Goal: Transaction & Acquisition: Purchase product/service

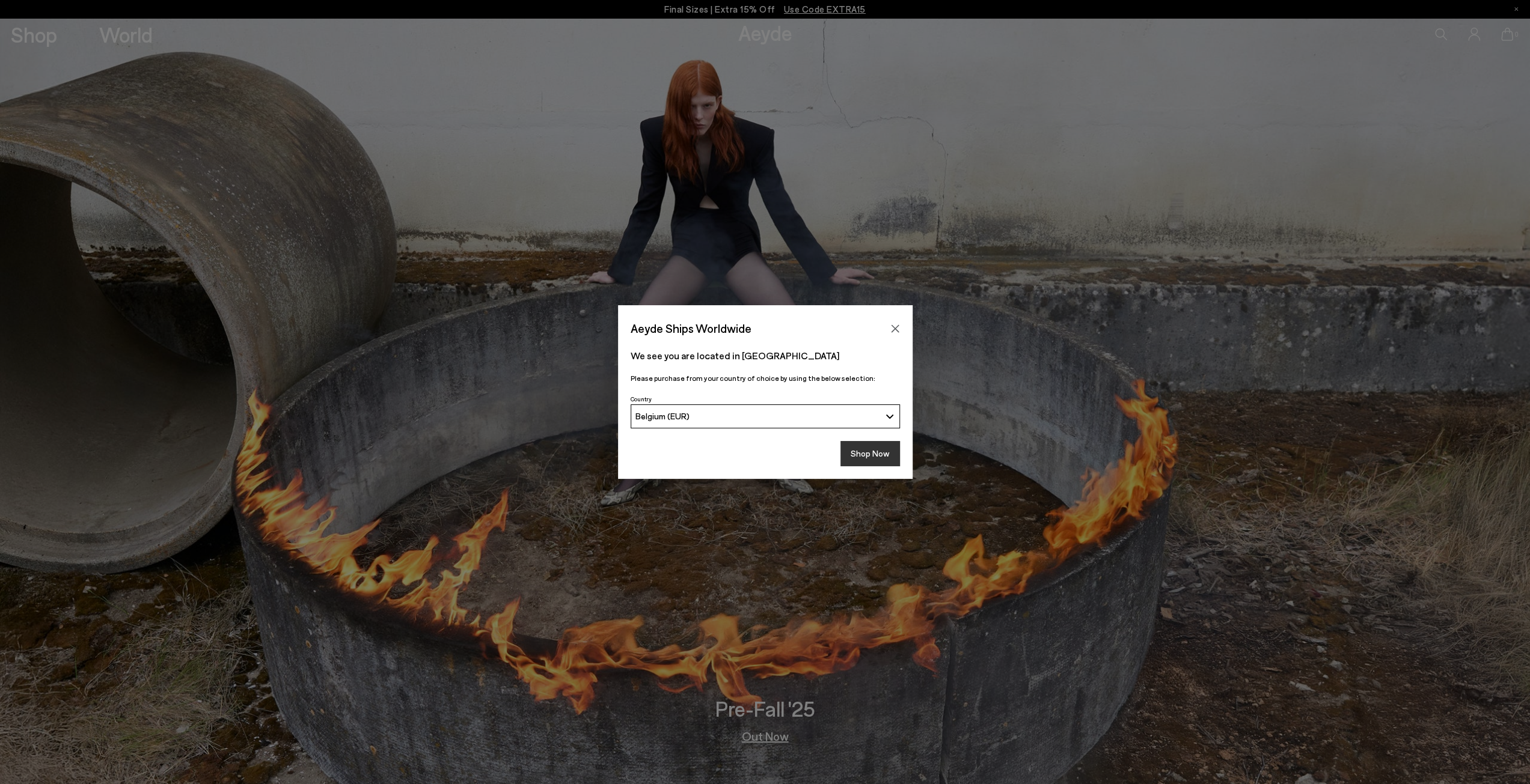
click at [889, 452] on button "Shop Now" at bounding box center [870, 454] width 60 height 25
click at [864, 456] on button "Shop Now" at bounding box center [870, 454] width 60 height 25
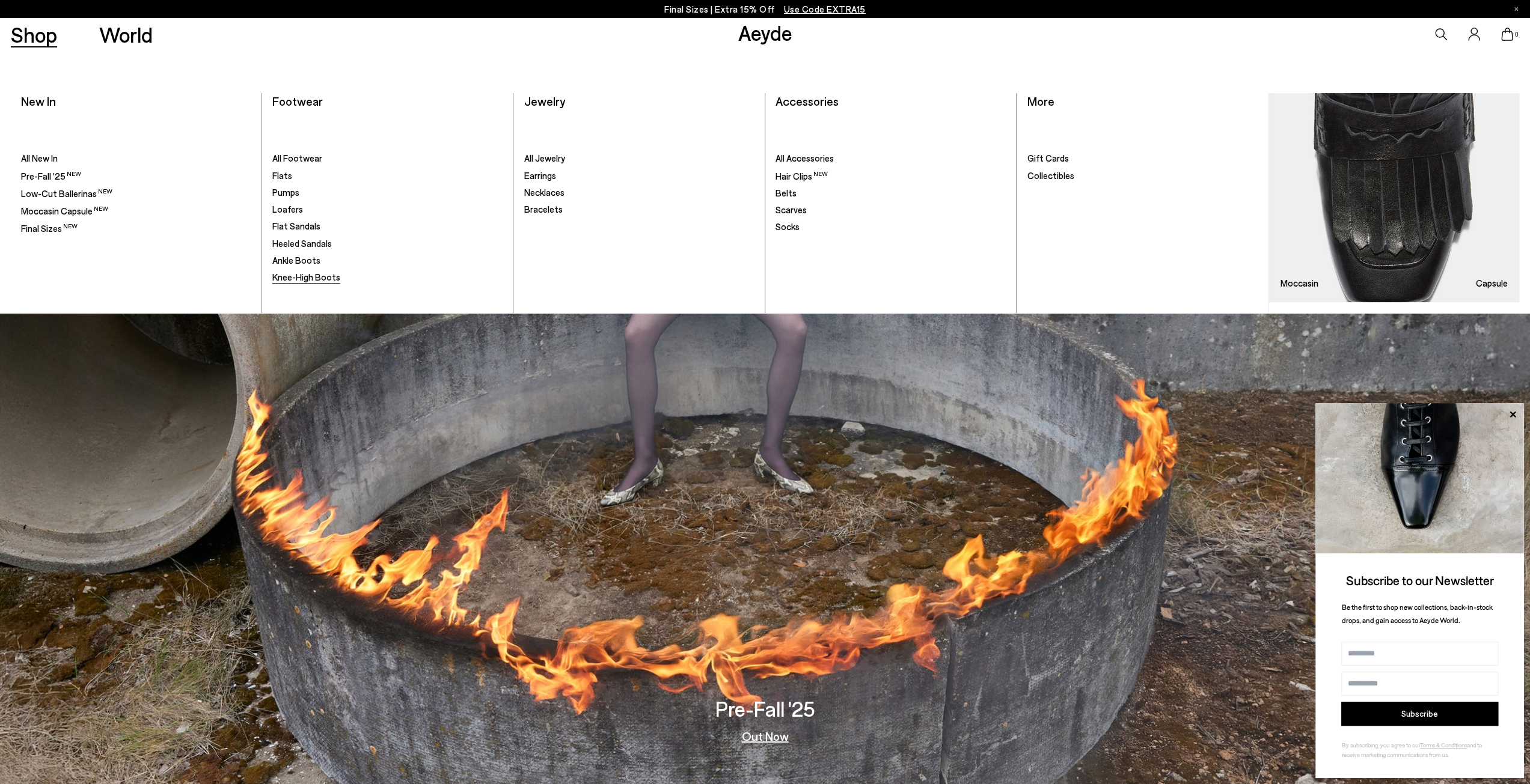
click at [307, 281] on span "Knee-High Boots" at bounding box center [306, 276] width 68 height 10
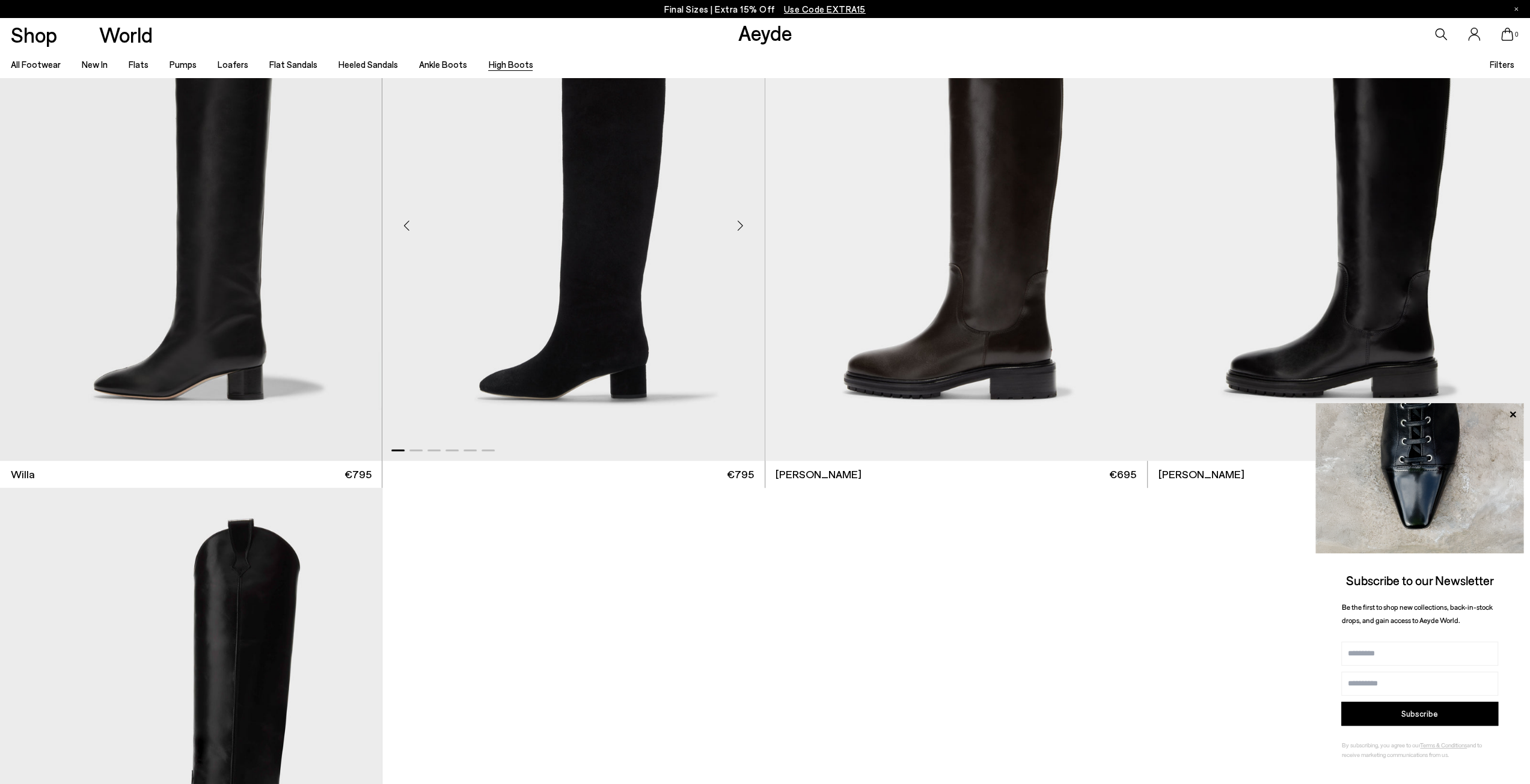
scroll to position [481, 0]
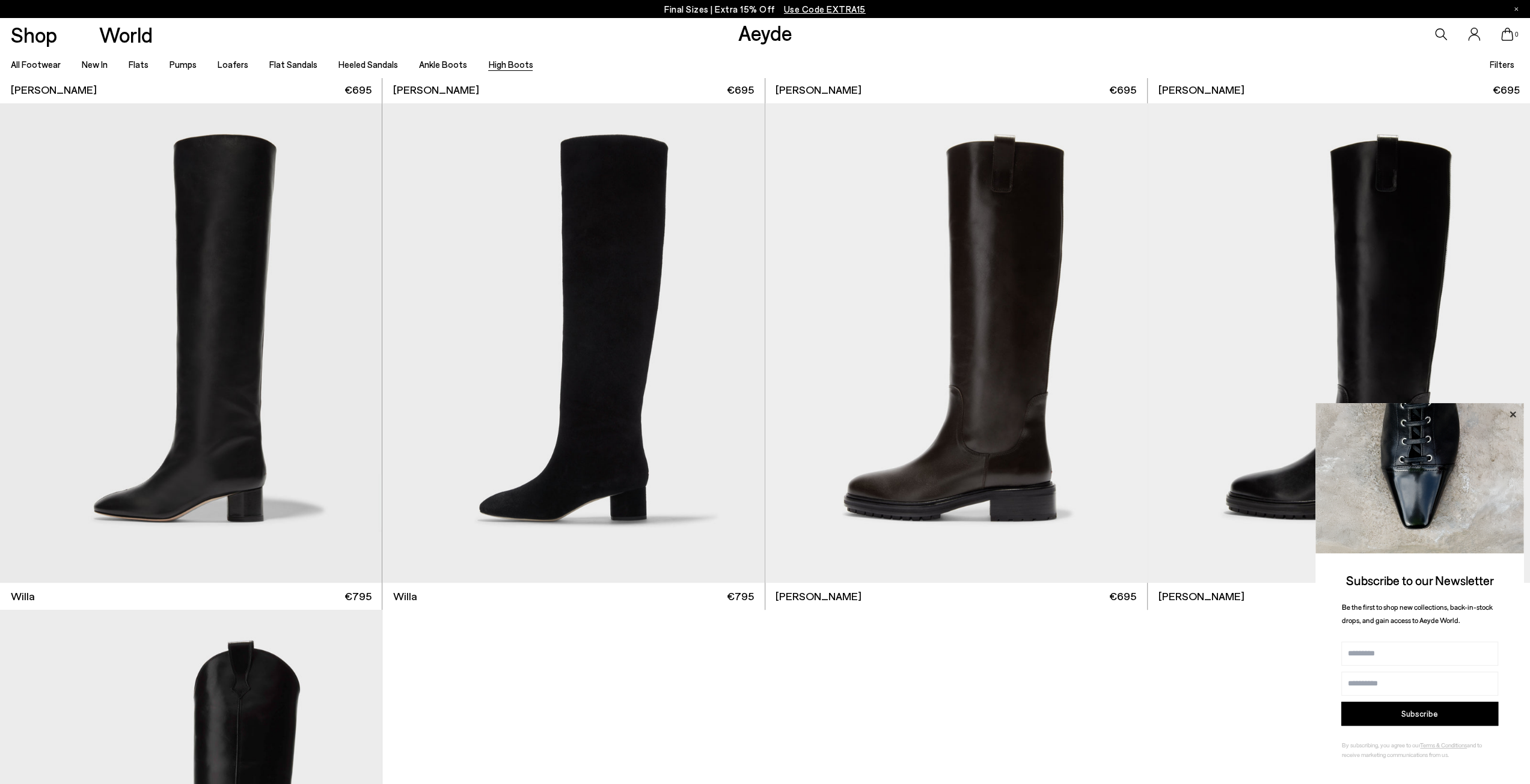
click at [1519, 412] on icon at bounding box center [1512, 414] width 15 height 15
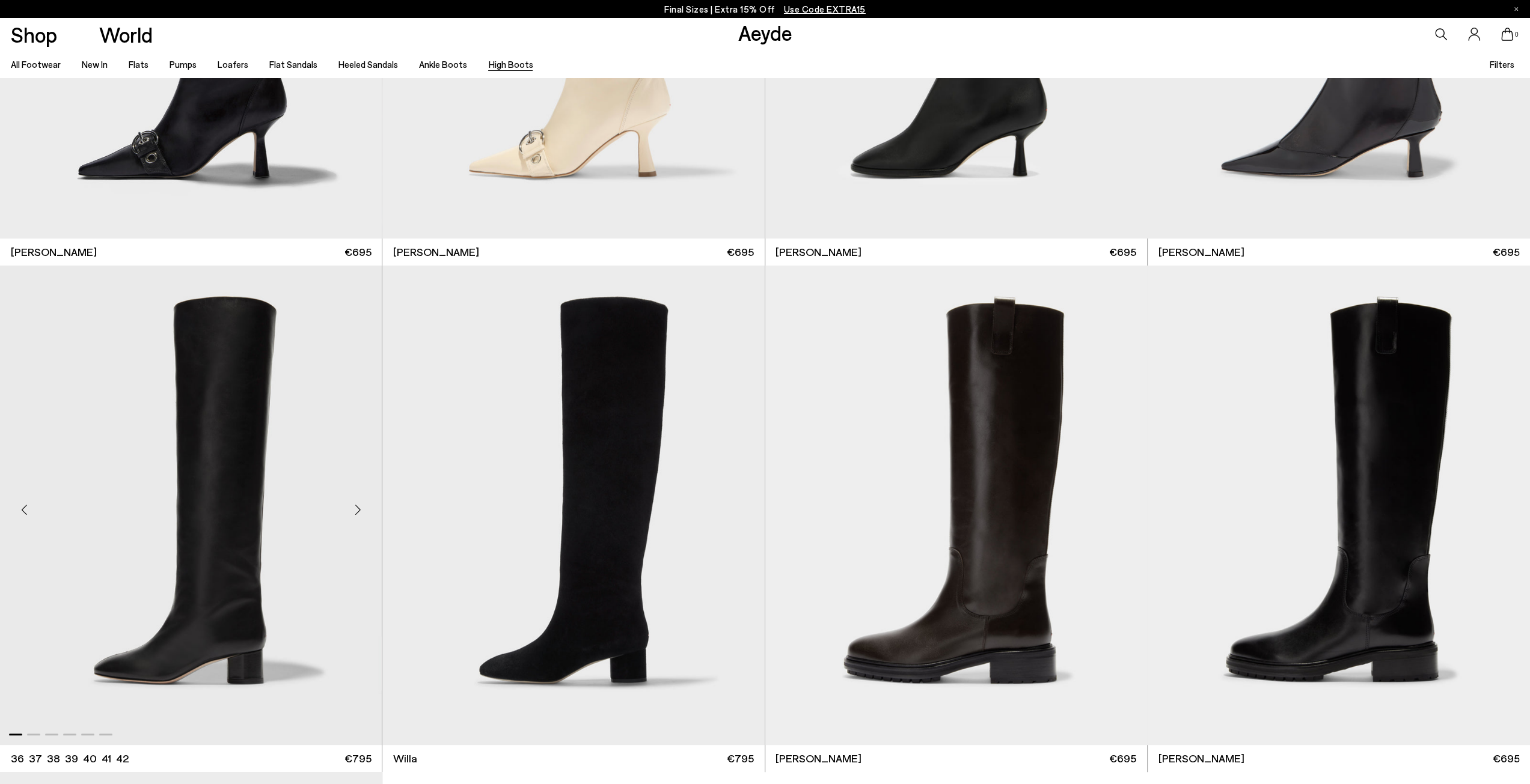
scroll to position [300, 0]
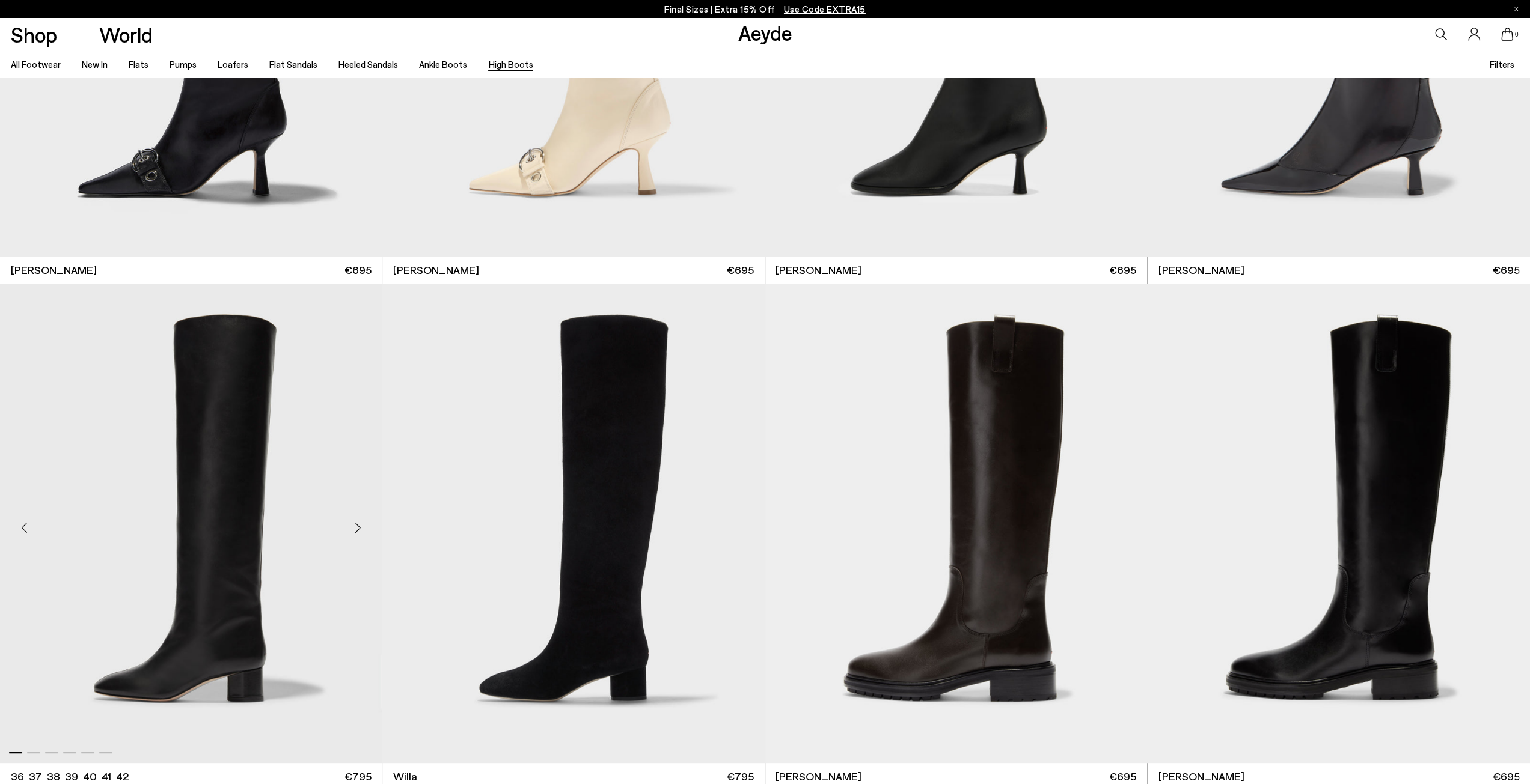
click at [250, 370] on img "1 / 6" at bounding box center [191, 523] width 382 height 479
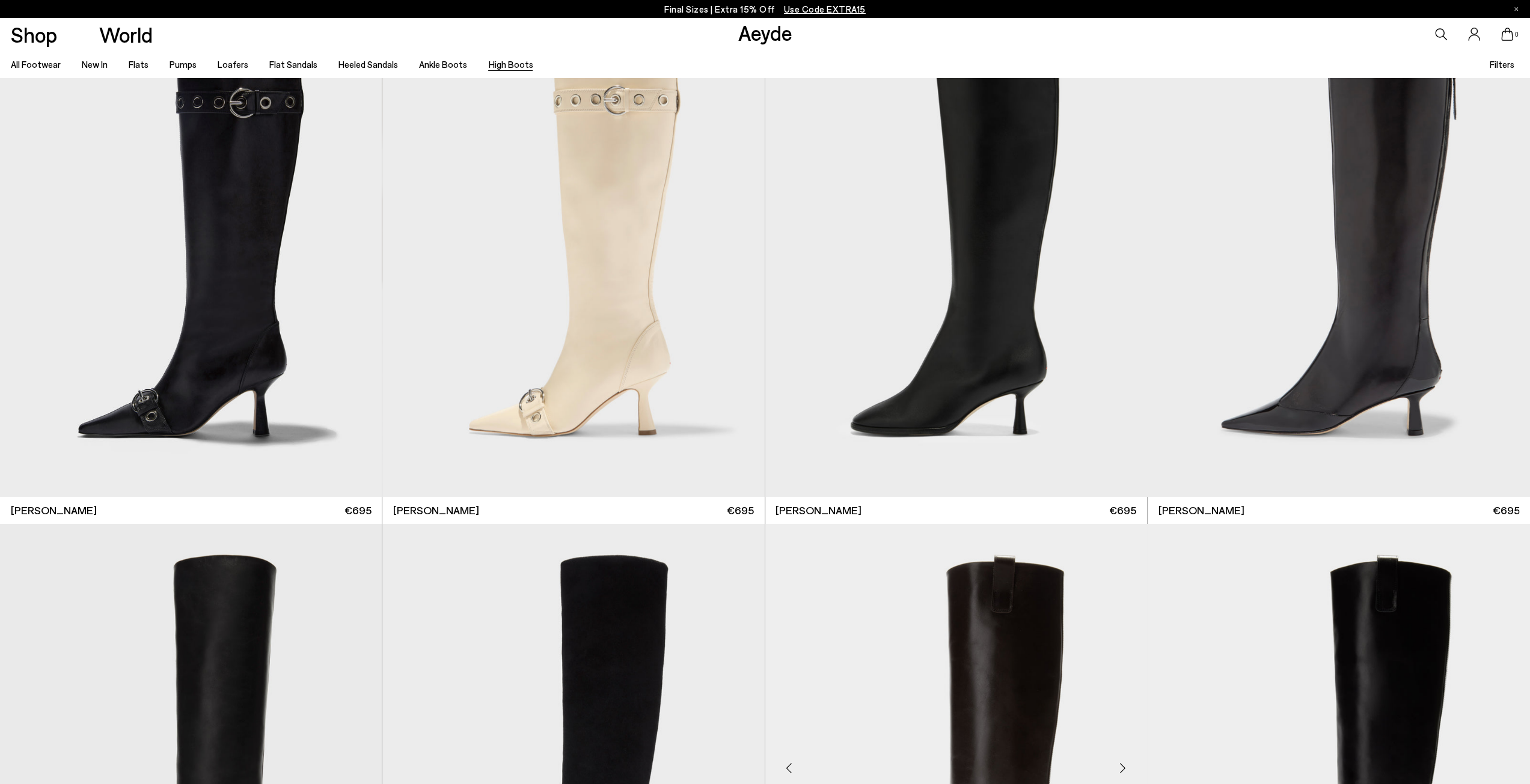
scroll to position [0, 0]
